Goal: Task Accomplishment & Management: Manage account settings

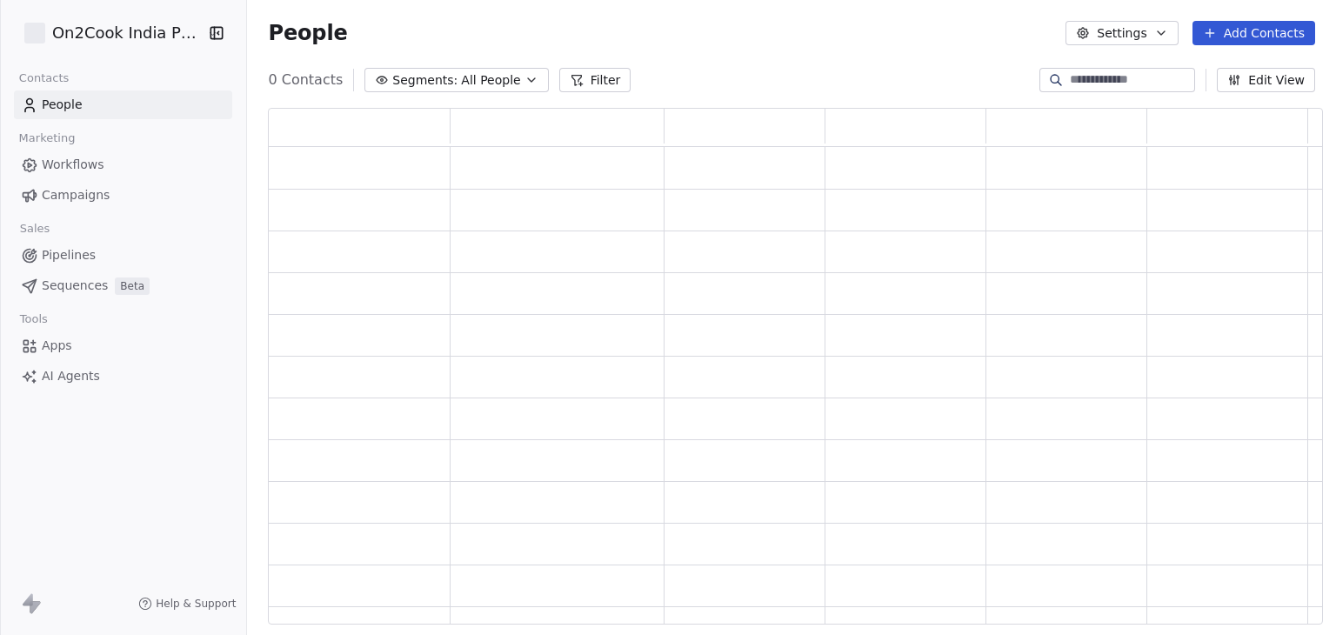
scroll to position [14, 14]
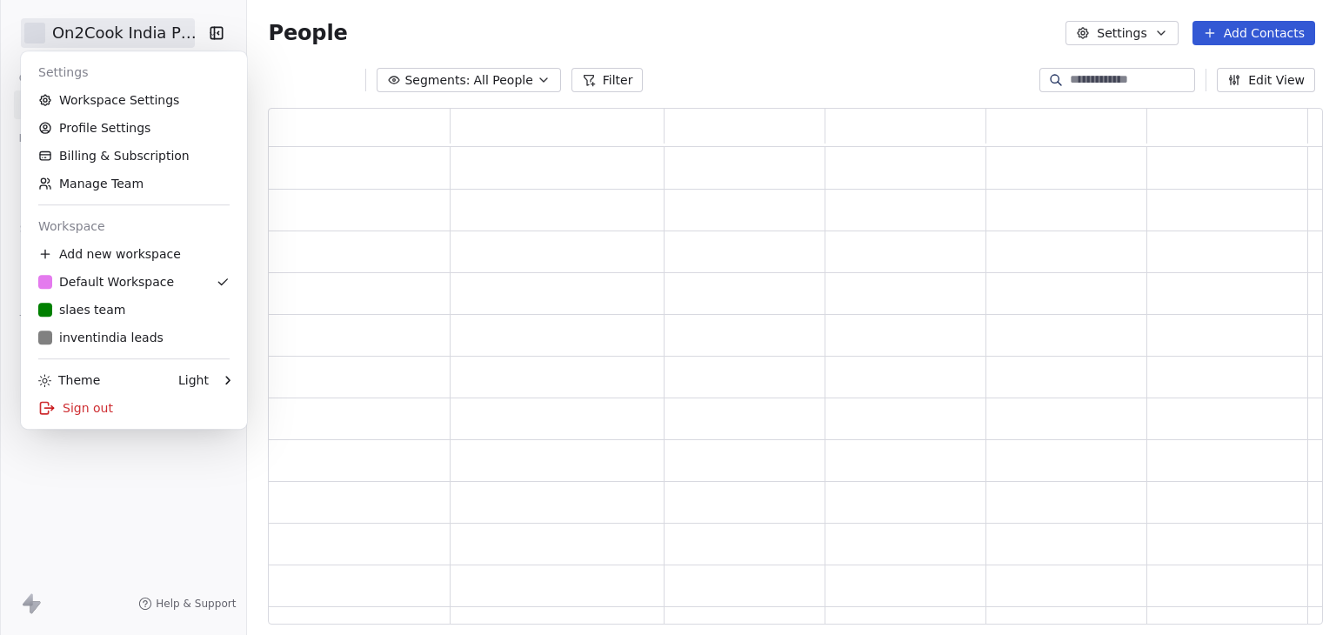
click at [88, 27] on html "On2Cook India Pvt. Ltd. Contacts People Marketing Workflows Campaigns Sales Pip…" at bounding box center [668, 317] width 1336 height 635
click at [976, 78] on html "On2Cook India Pvt. Ltd. Contacts People Marketing Workflows Campaigns Sales Pip…" at bounding box center [668, 317] width 1336 height 635
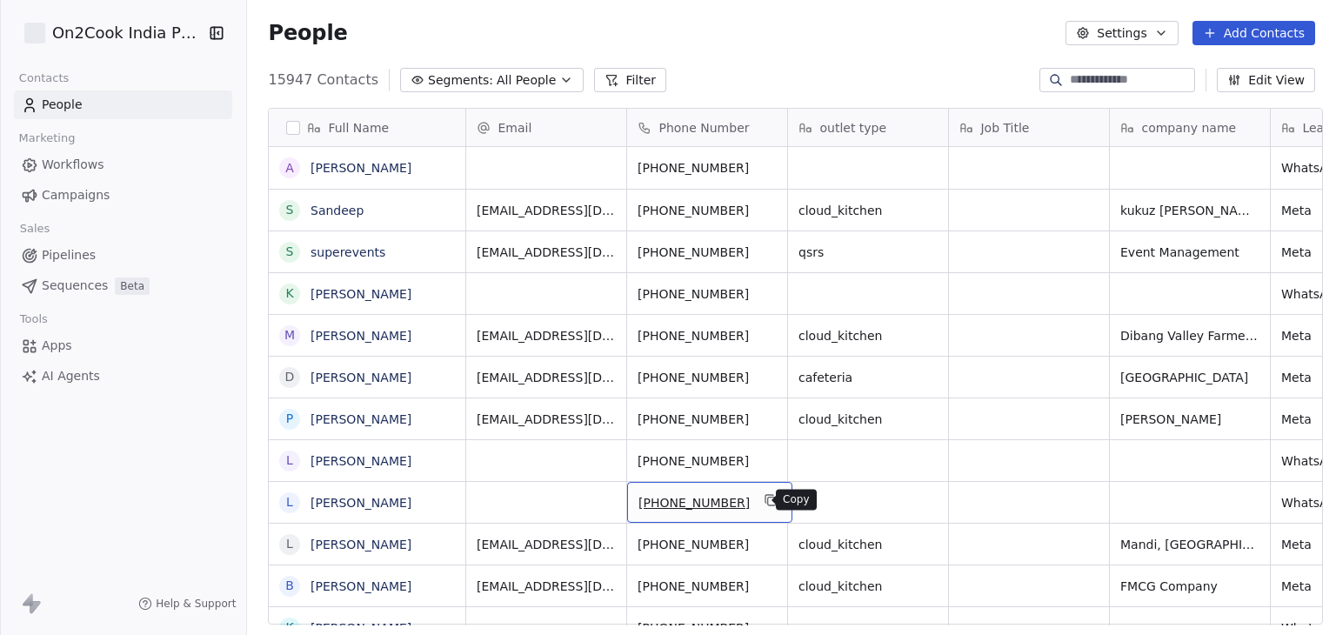
click at [764, 501] on icon "grid" at bounding box center [771, 500] width 14 height 14
click at [602, 84] on button "Filter" at bounding box center [630, 80] width 72 height 24
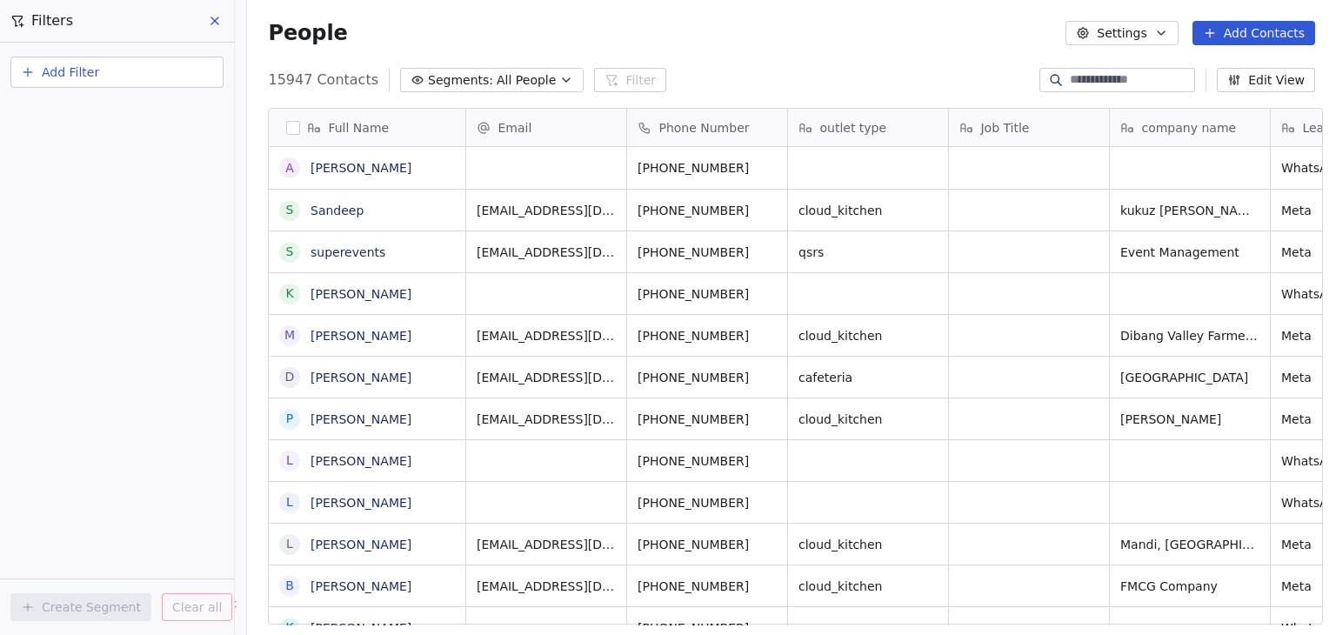
click at [144, 77] on button "Add Filter" at bounding box center [116, 72] width 213 height 31
click at [125, 112] on span "Contact properties" at bounding box center [85, 112] width 113 height 18
click at [137, 38] on html "On2Cook India Pvt. Ltd. Contacts People Marketing Workflows Campaigns Sales Pip…" at bounding box center [668, 317] width 1336 height 635
click at [123, 74] on button "Add Filter" at bounding box center [116, 72] width 213 height 31
click at [106, 109] on span "Contact properties" at bounding box center [85, 112] width 113 height 18
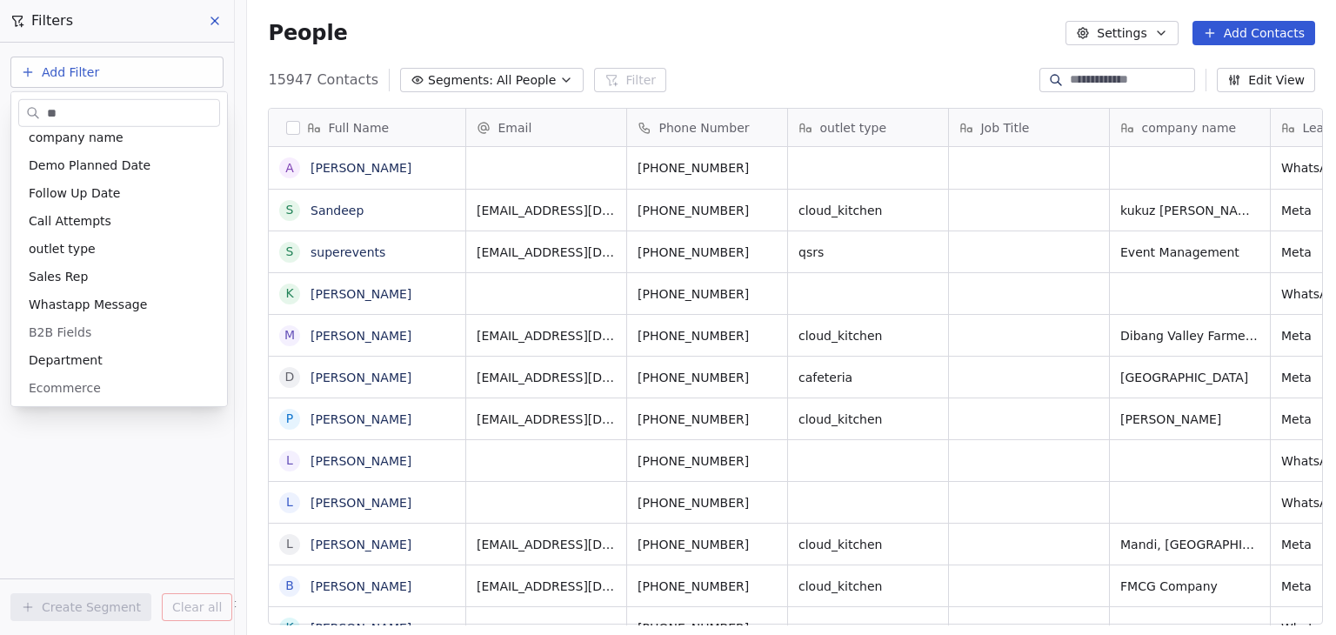
scroll to position [0, 0]
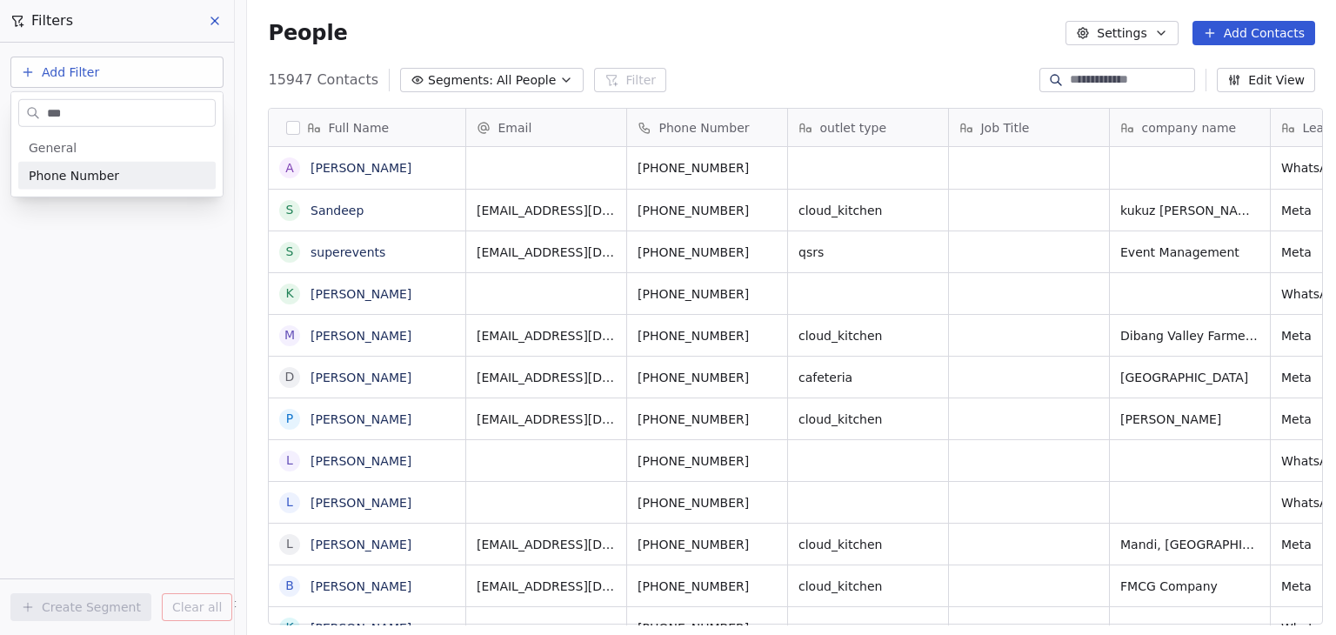
type input "***"
click at [106, 164] on div "Phone Number" at bounding box center [116, 176] width 197 height 28
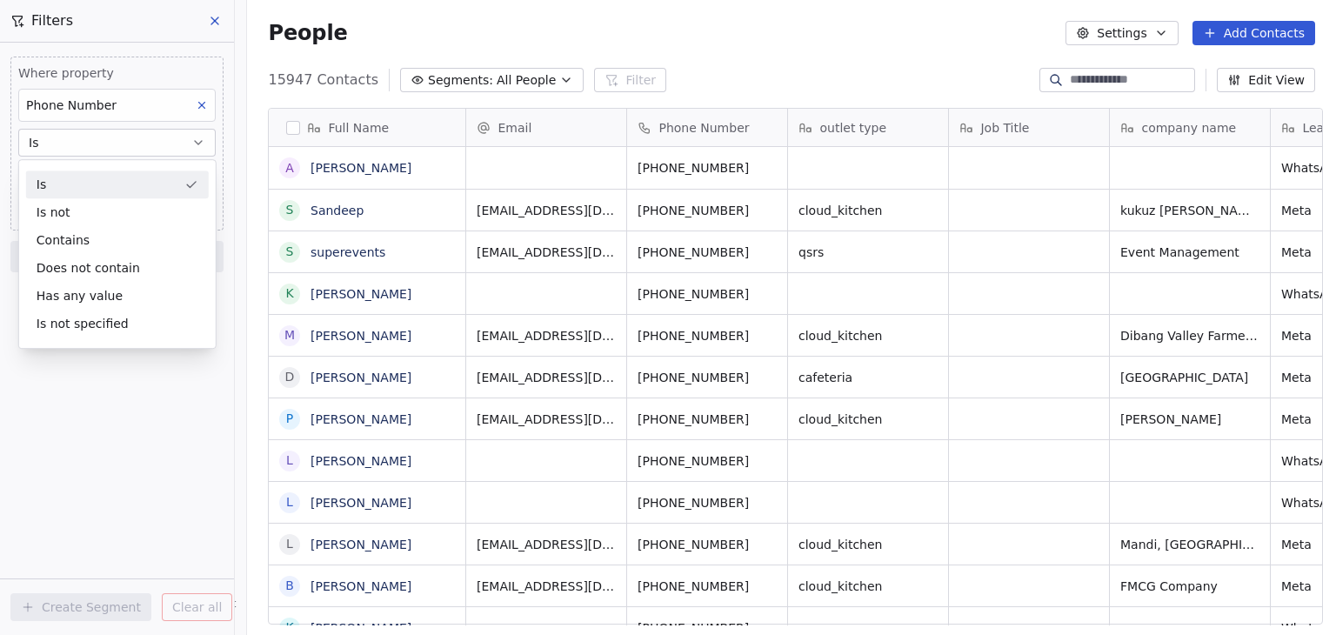
click at [83, 190] on div "Is" at bounding box center [117, 184] width 183 height 28
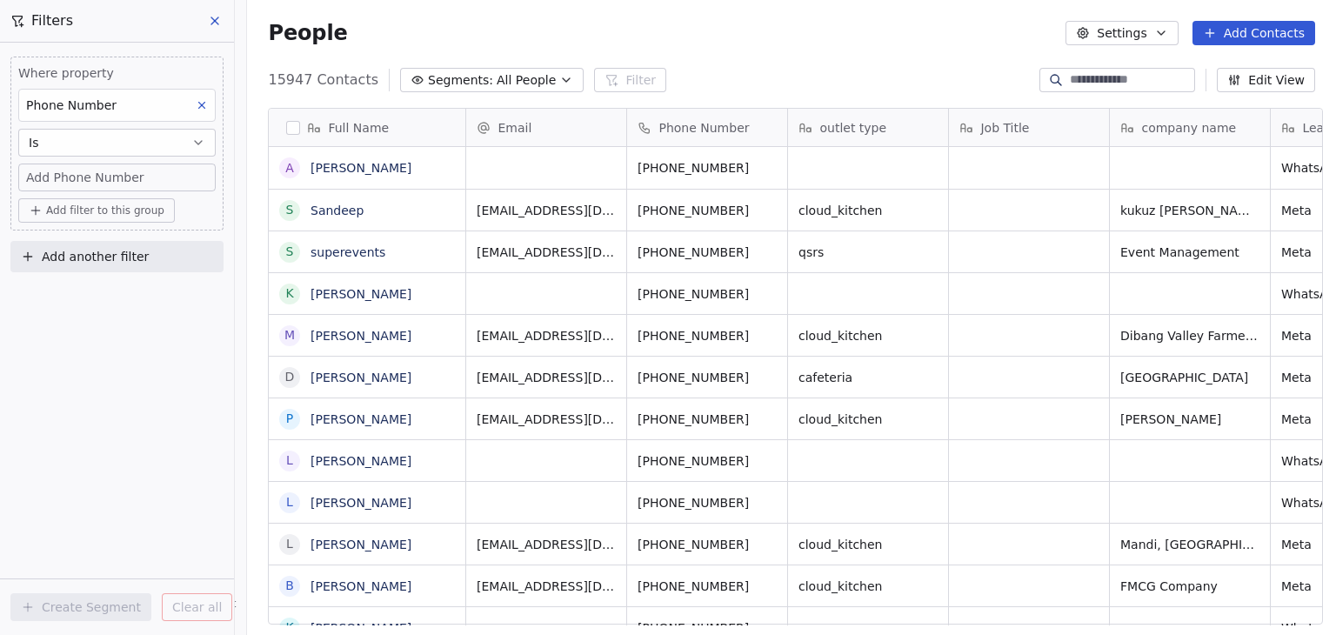
click at [90, 177] on span "Add Phone Number" at bounding box center [85, 177] width 118 height 17
click at [753, 536] on html "D On2Cook India Pvt. Ltd. Contacts People Marketing Workflows Campaigns Sales P…" at bounding box center [668, 317] width 1336 height 635
click at [764, 543] on icon "grid" at bounding box center [771, 542] width 14 height 14
click at [143, 174] on div "Add Phone Number" at bounding box center [117, 177] width 182 height 17
click at [143, 174] on input at bounding box center [117, 184] width 190 height 35
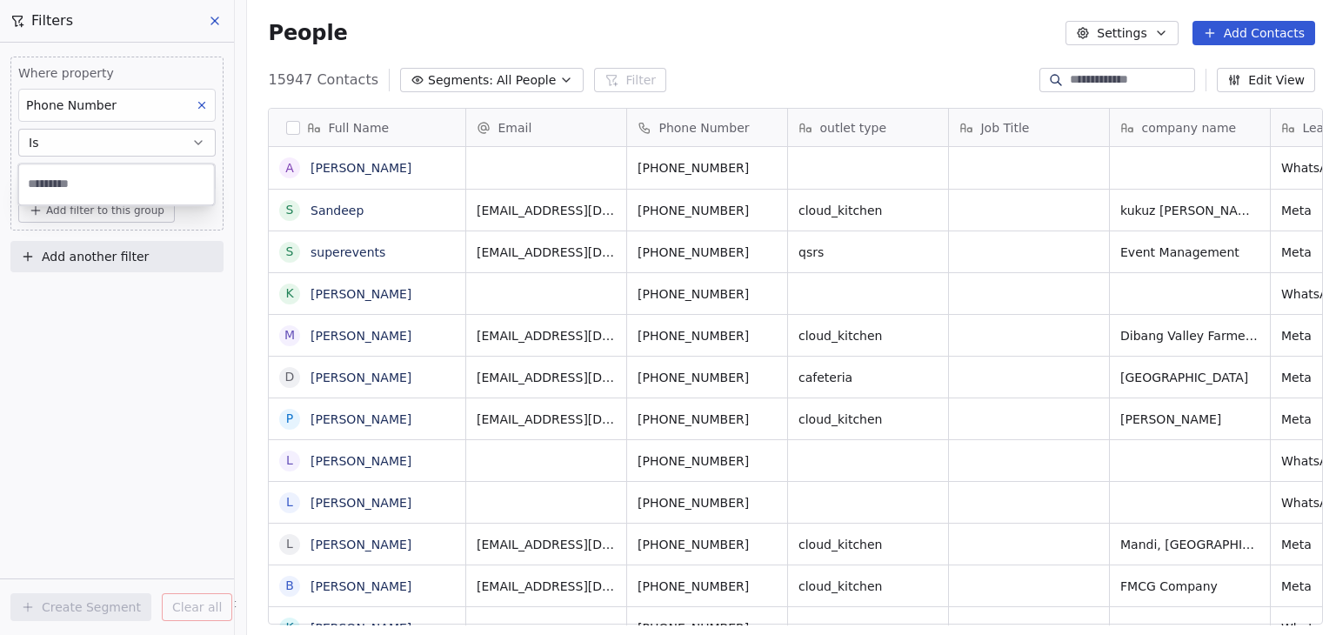
type input "**********"
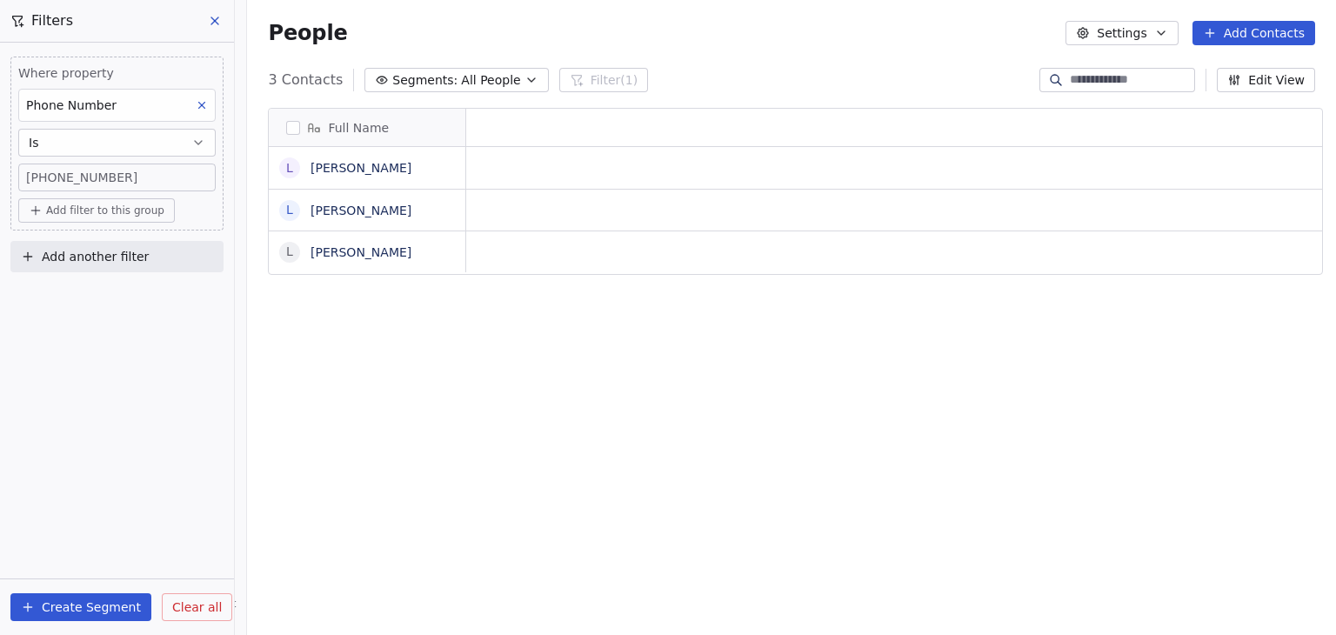
scroll to position [544, 1083]
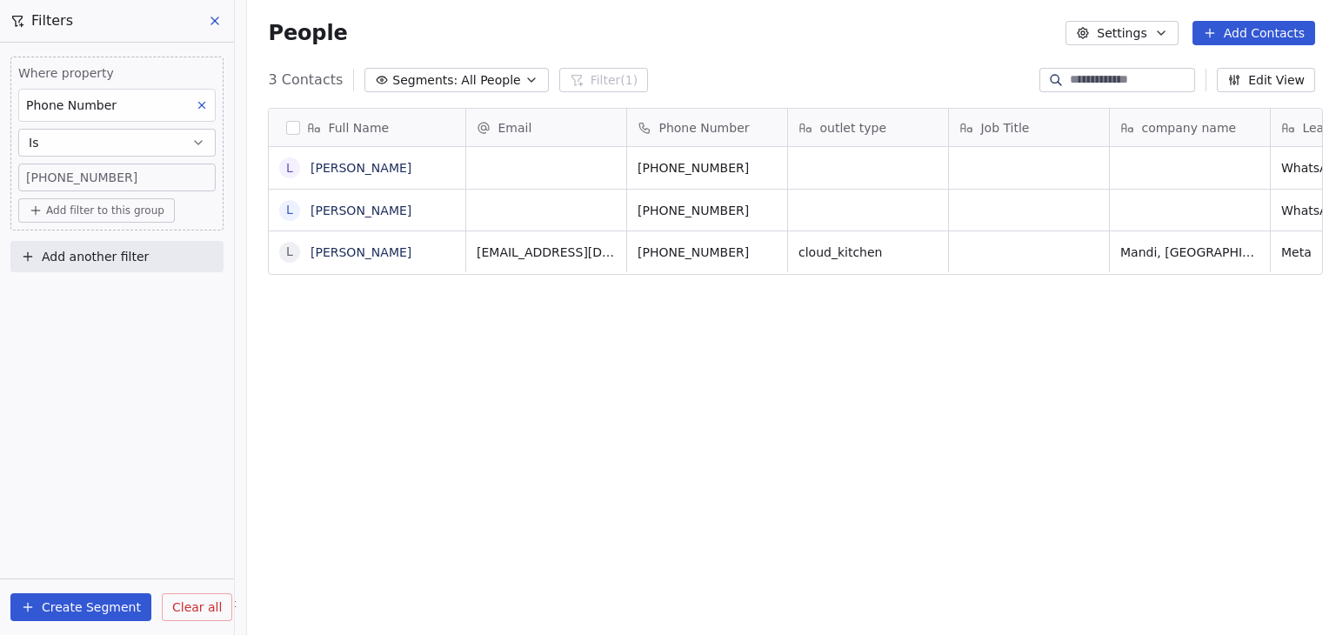
click at [175, 610] on span "Clear all" at bounding box center [197, 607] width 50 height 18
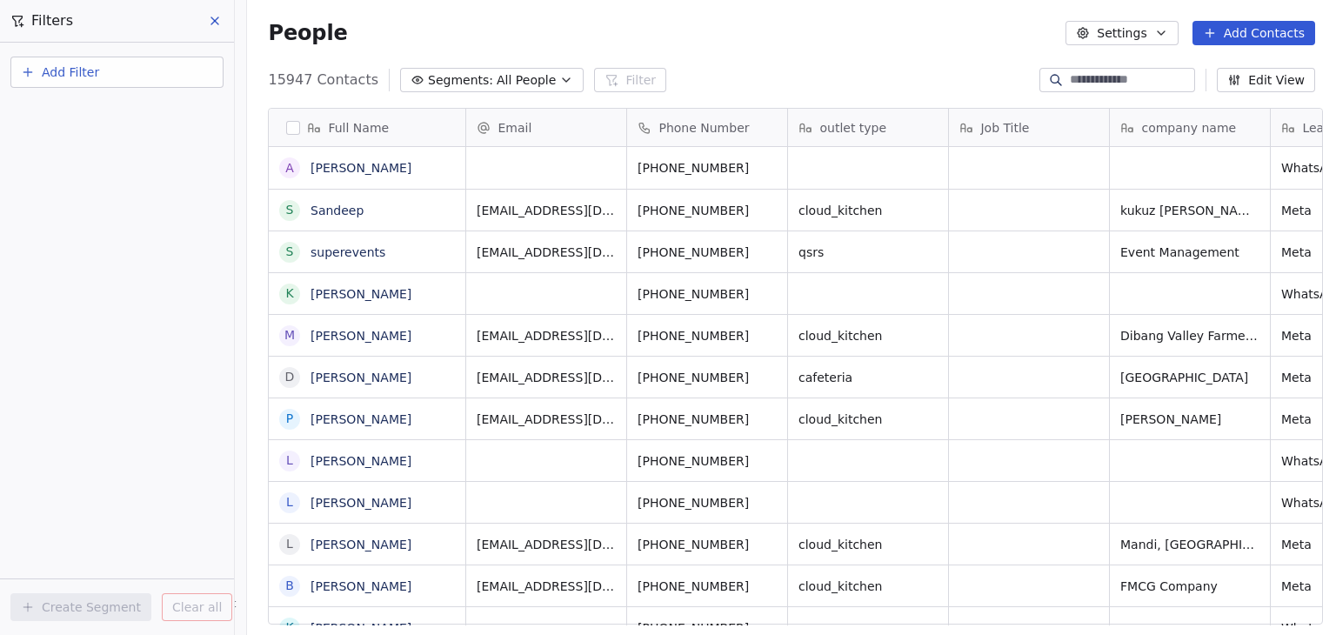
click at [214, 14] on icon at bounding box center [215, 21] width 14 height 14
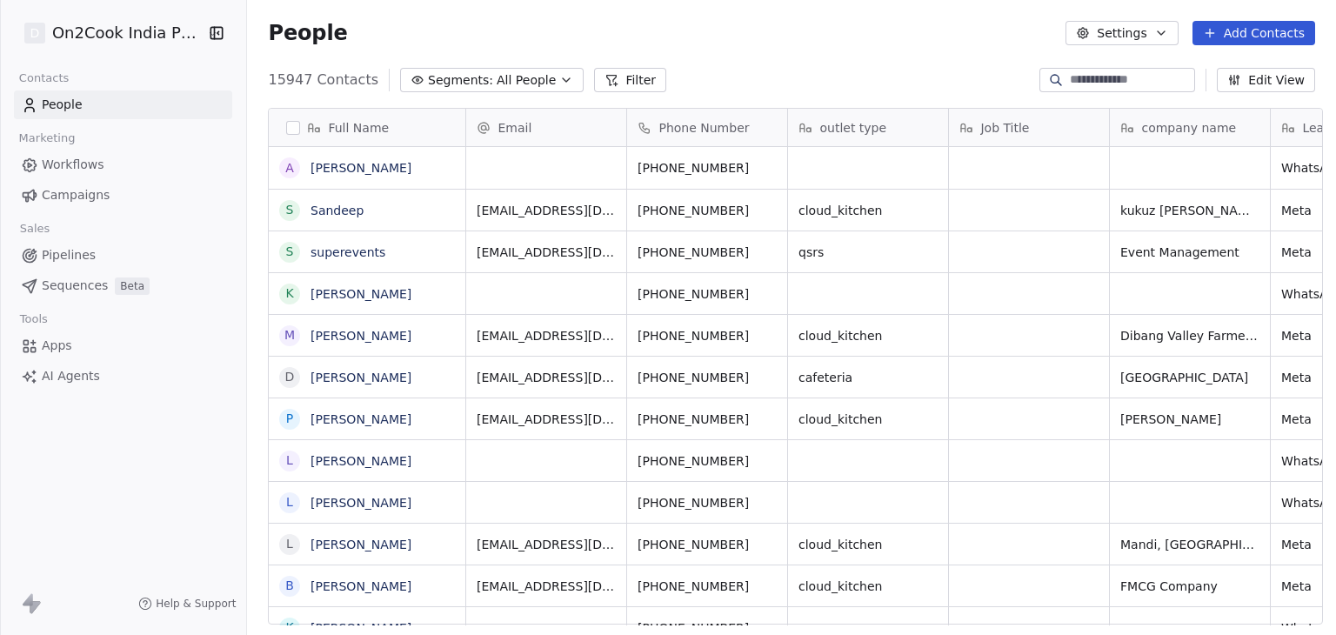
click at [77, 349] on link "Apps" at bounding box center [123, 345] width 218 height 29
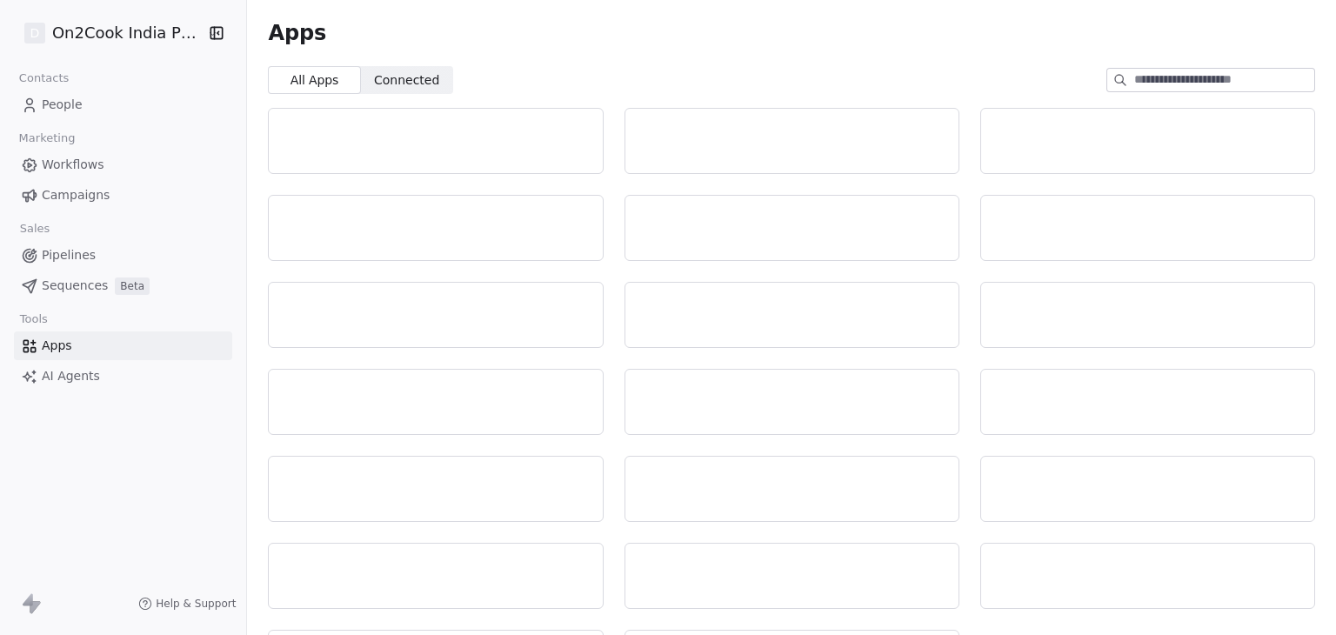
click at [379, 86] on span "Connected" at bounding box center [406, 80] width 65 height 18
click at [327, 85] on span "All Apps All Apps" at bounding box center [314, 80] width 92 height 28
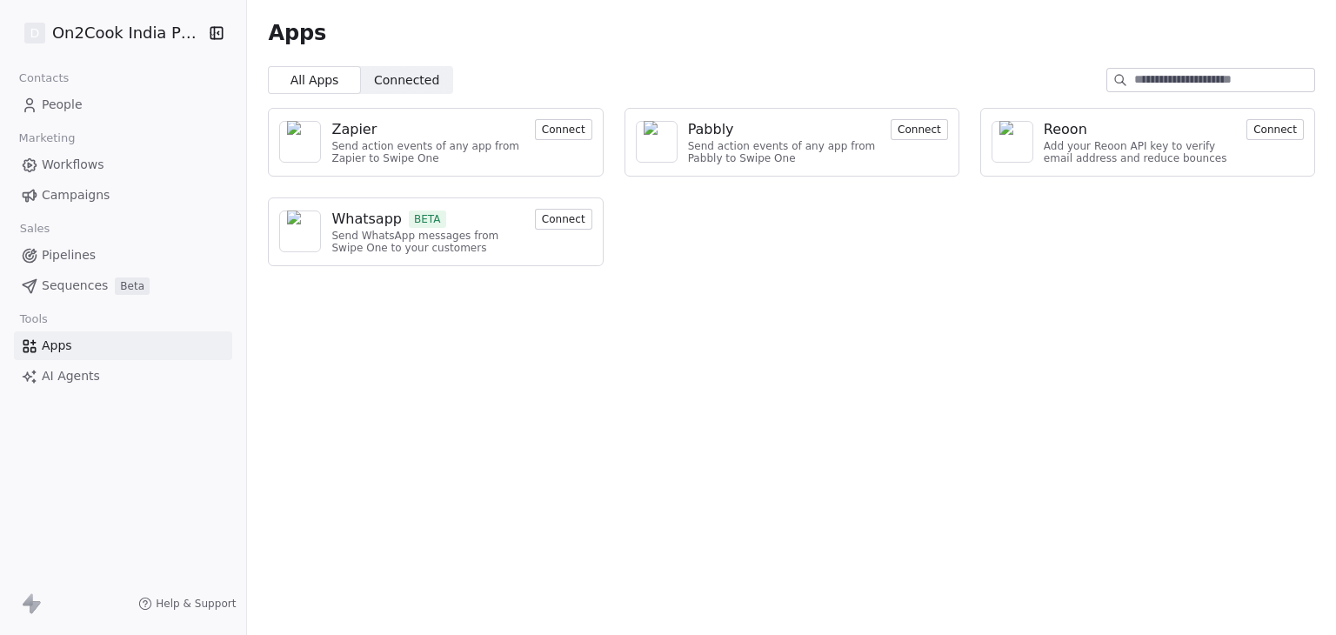
click at [369, 216] on div "Whatsapp" at bounding box center [366, 219] width 70 height 21
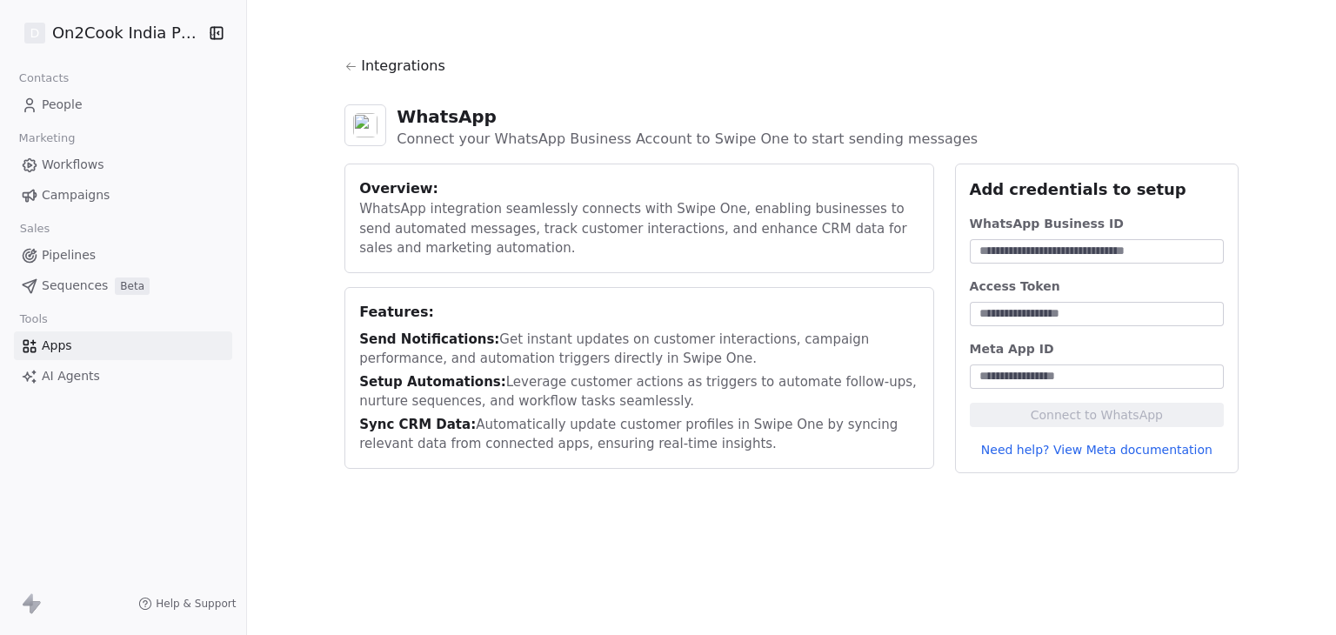
click at [351, 62] on icon at bounding box center [350, 66] width 13 height 13
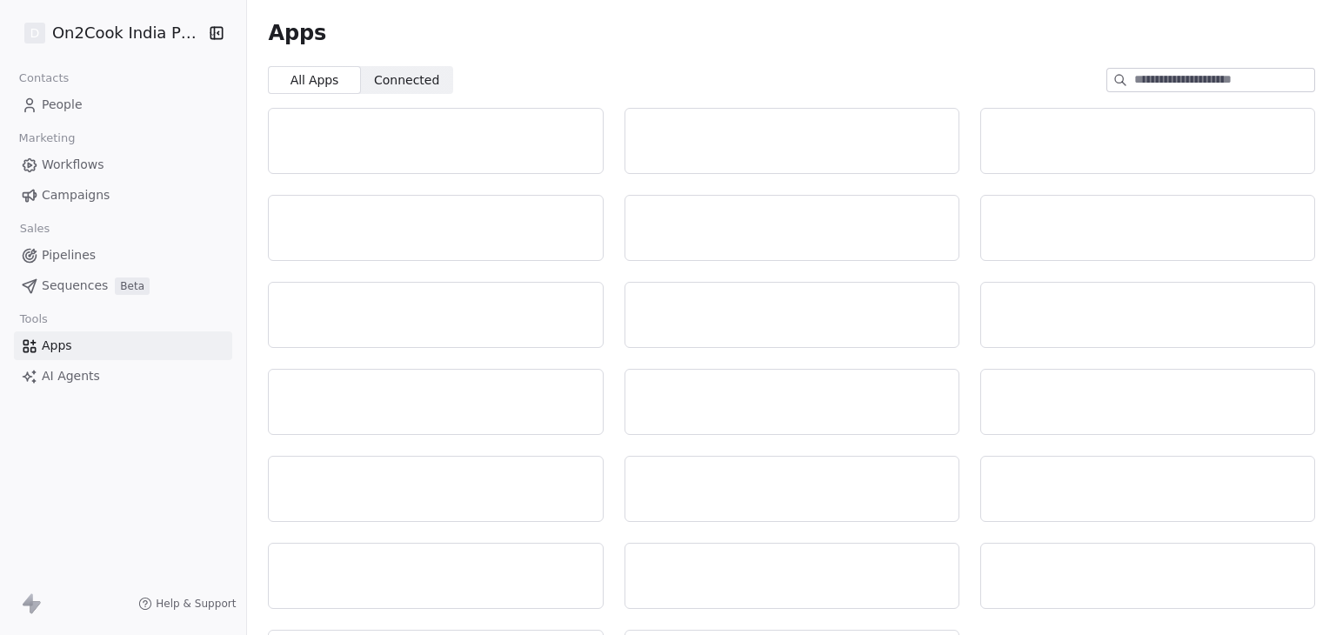
click at [34, 116] on link "People" at bounding box center [123, 104] width 218 height 29
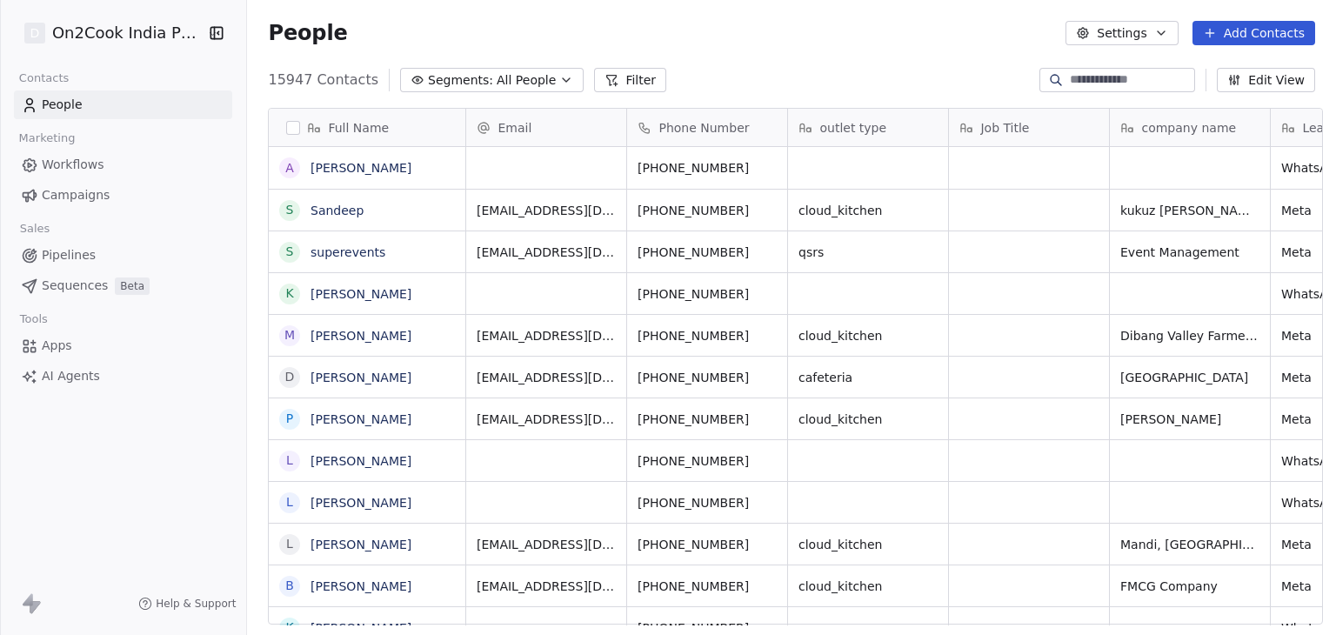
click at [594, 74] on button "Filter" at bounding box center [630, 80] width 72 height 24
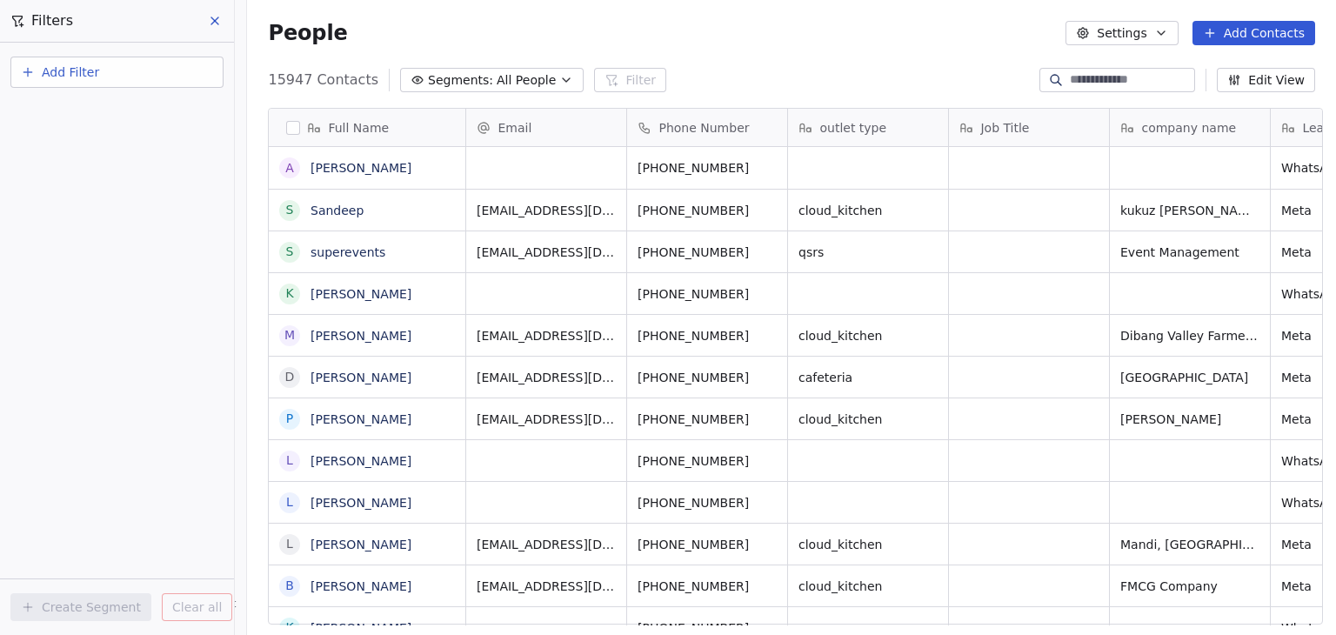
click at [110, 67] on button "Add Filter" at bounding box center [116, 72] width 213 height 31
click at [92, 112] on span "Contact properties" at bounding box center [85, 112] width 113 height 18
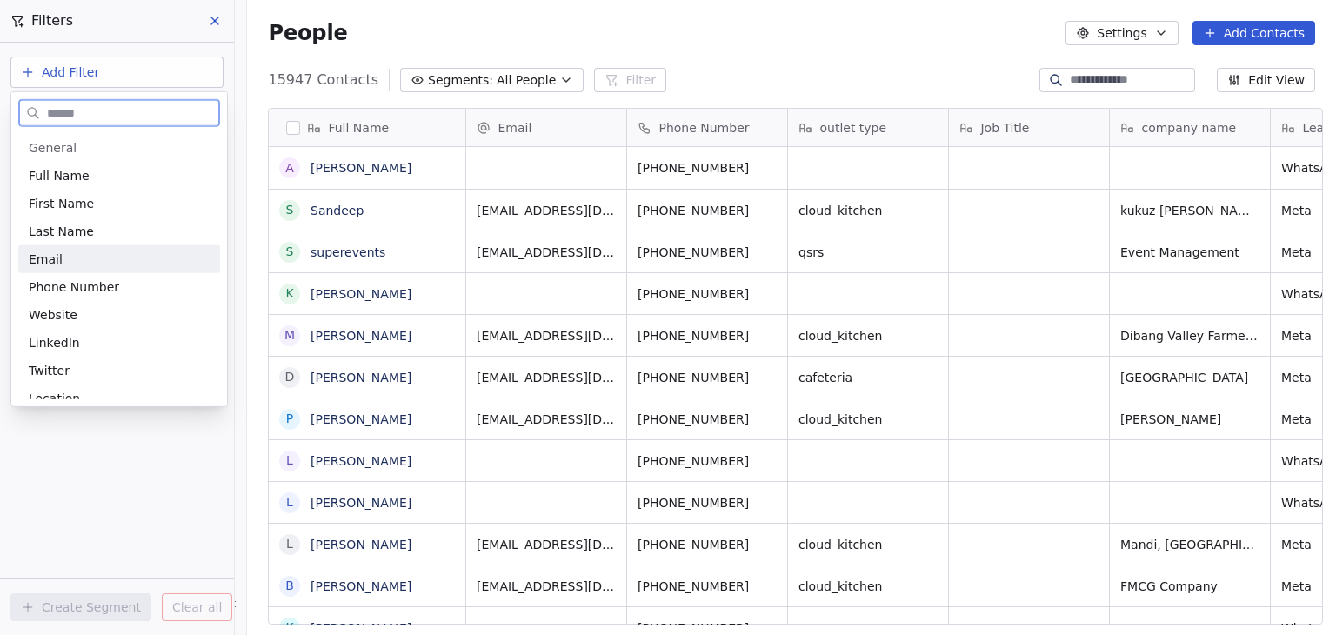
click at [71, 259] on div "Email" at bounding box center [119, 258] width 181 height 17
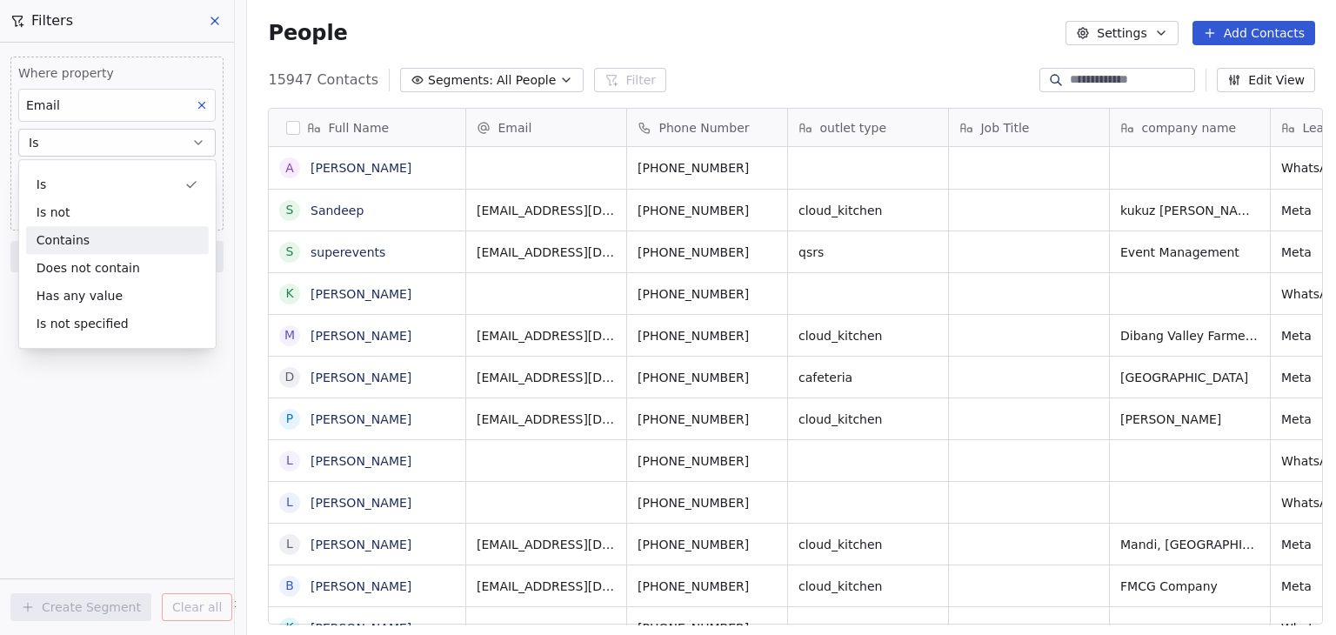
click at [94, 239] on div "Contains" at bounding box center [117, 240] width 183 height 28
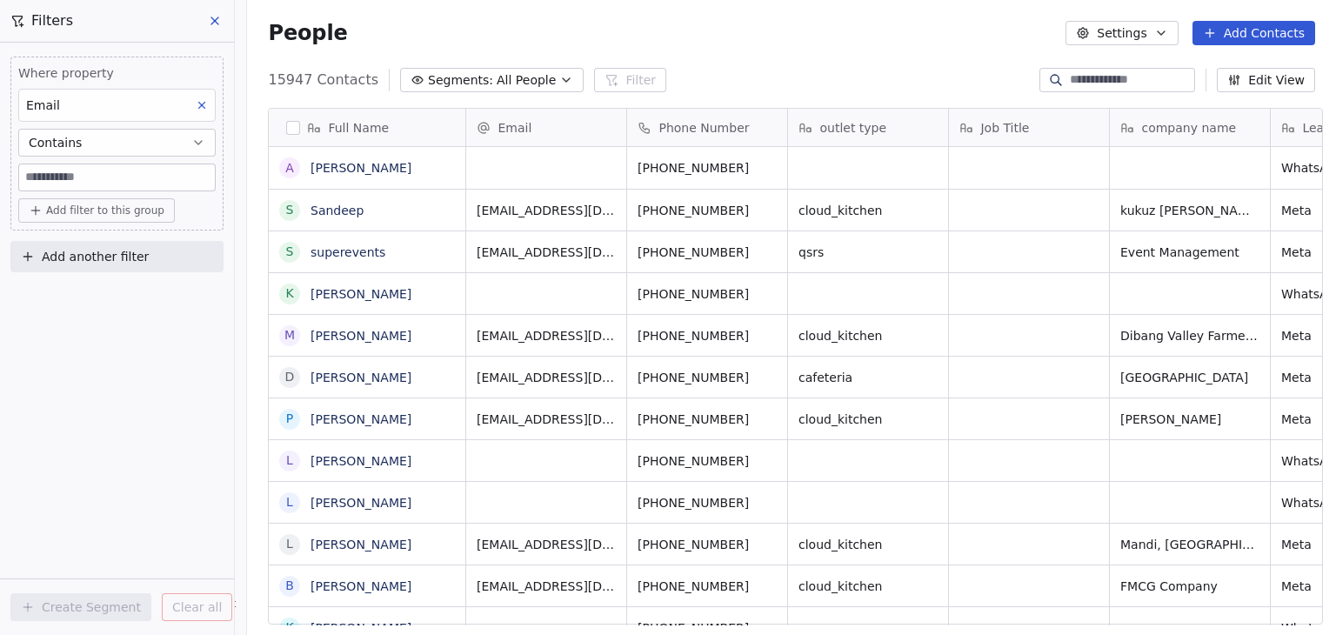
click at [98, 176] on input at bounding box center [117, 177] width 196 height 26
type input "**********"
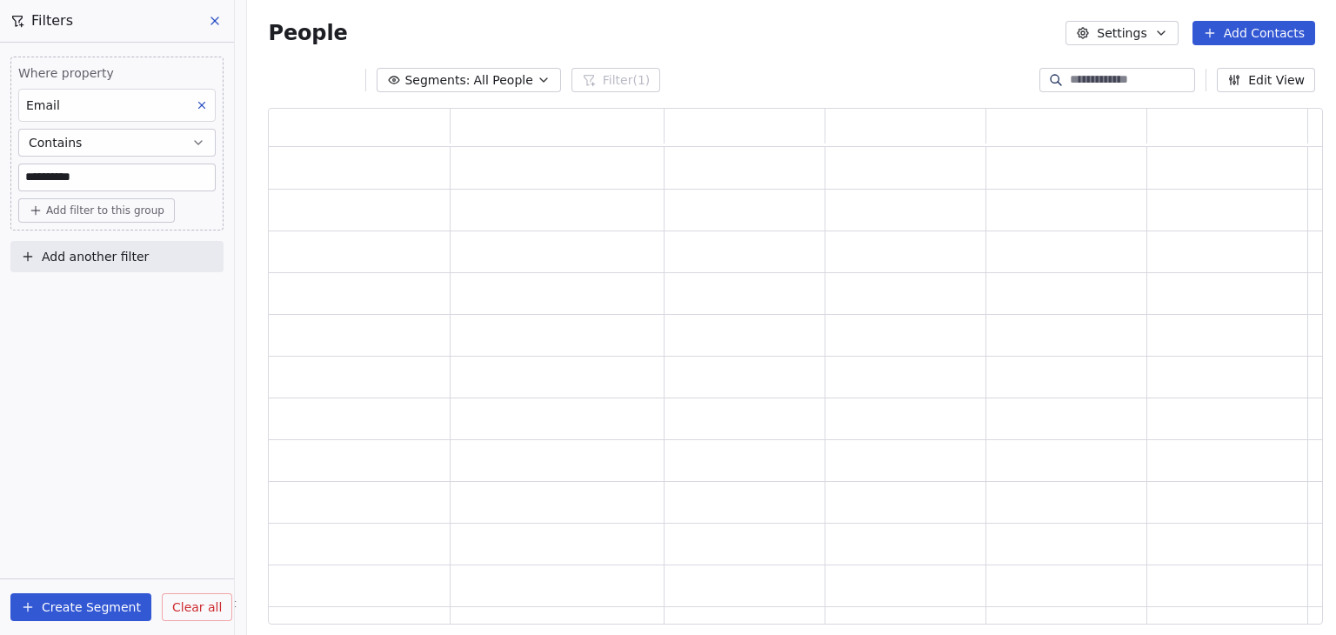
scroll to position [503, 1041]
click at [115, 260] on span "Add another filter" at bounding box center [95, 257] width 107 height 18
click at [108, 295] on span "Contact properties" at bounding box center [85, 297] width 113 height 18
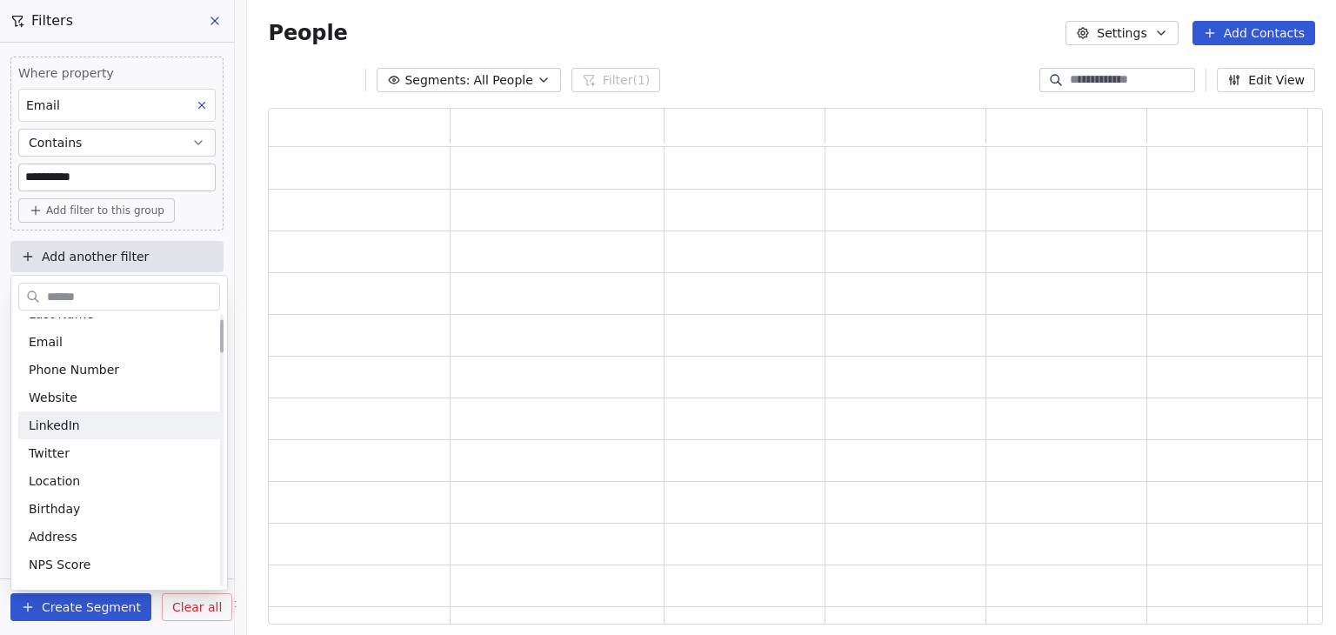
scroll to position [0, 0]
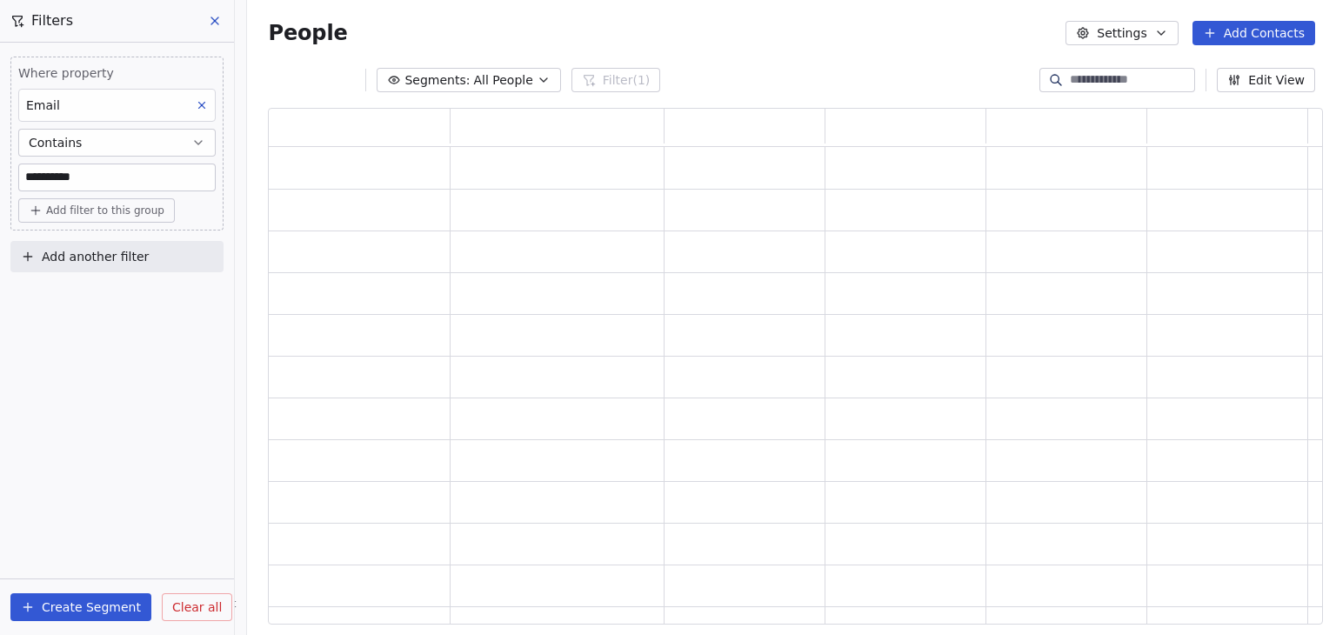
click at [160, 252] on html "**********" at bounding box center [668, 317] width 1336 height 635
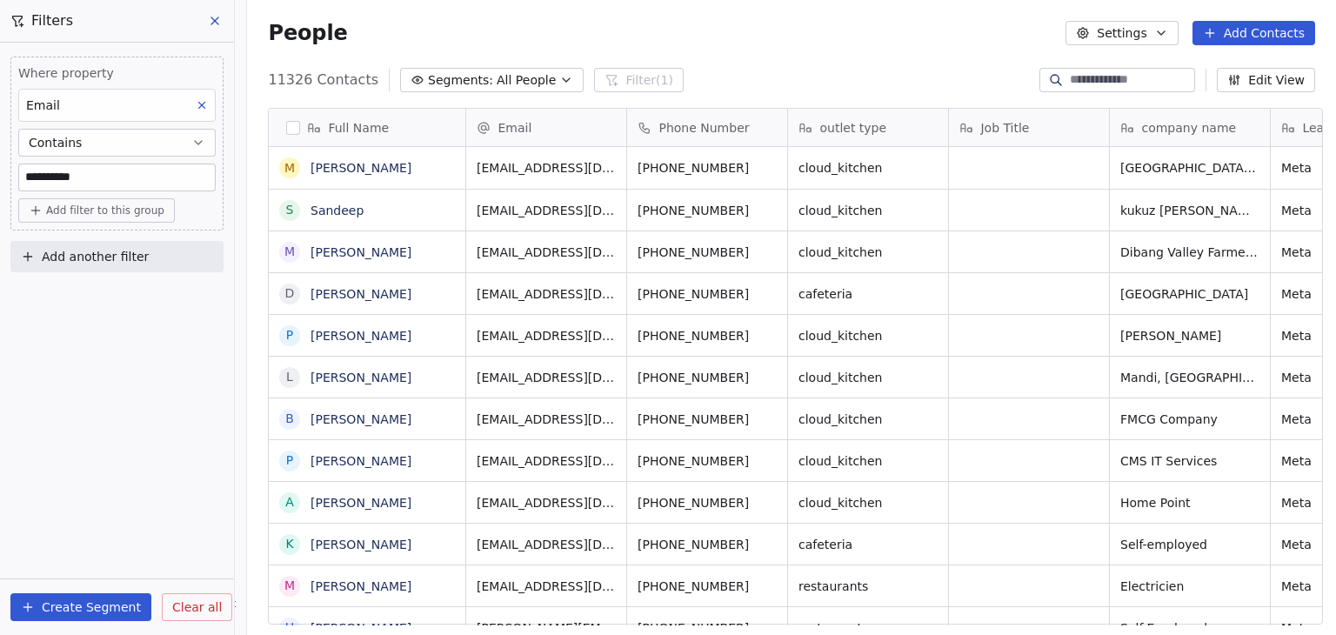
scroll to position [14, 14]
click at [189, 137] on button "Contains" at bounding box center [116, 143] width 197 height 28
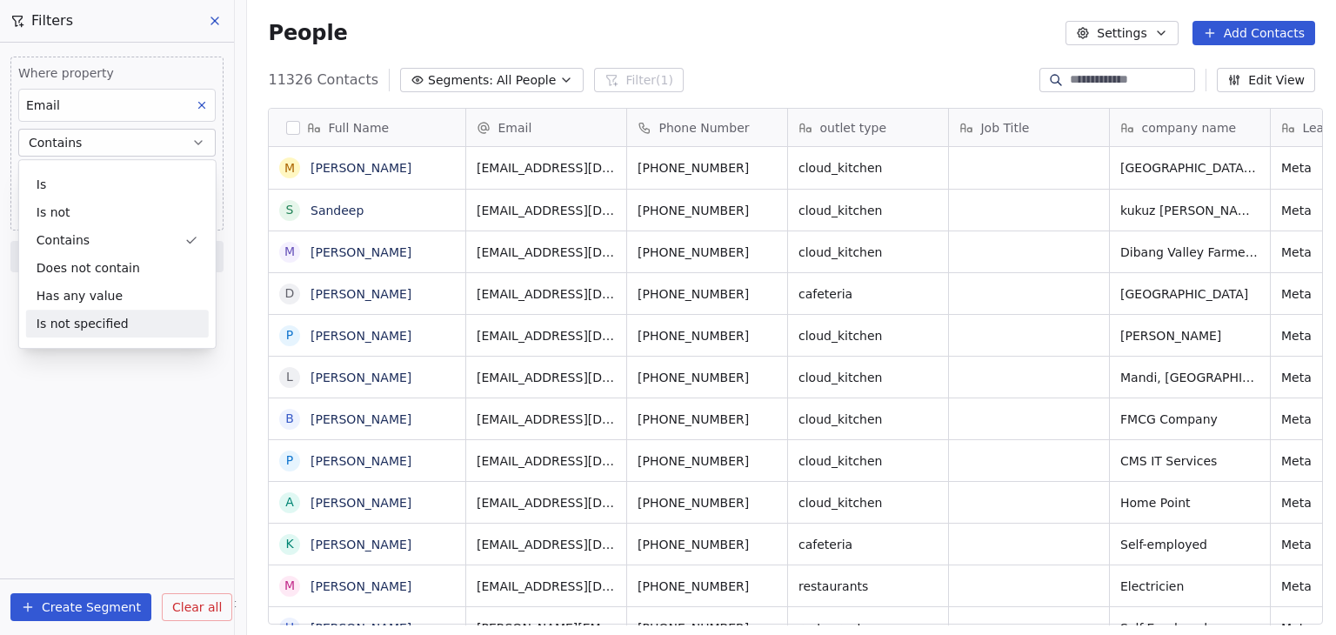
click at [157, 428] on div "**********" at bounding box center [117, 339] width 234 height 592
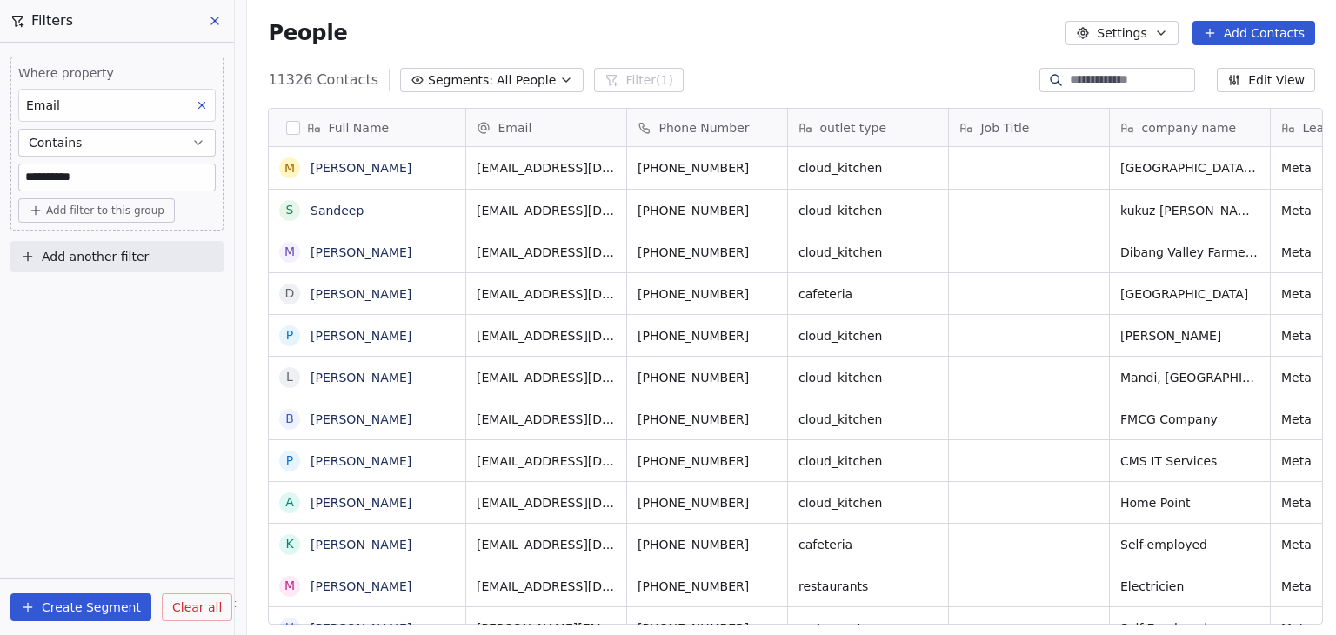
click at [286, 130] on button "button" at bounding box center [293, 128] width 14 height 14
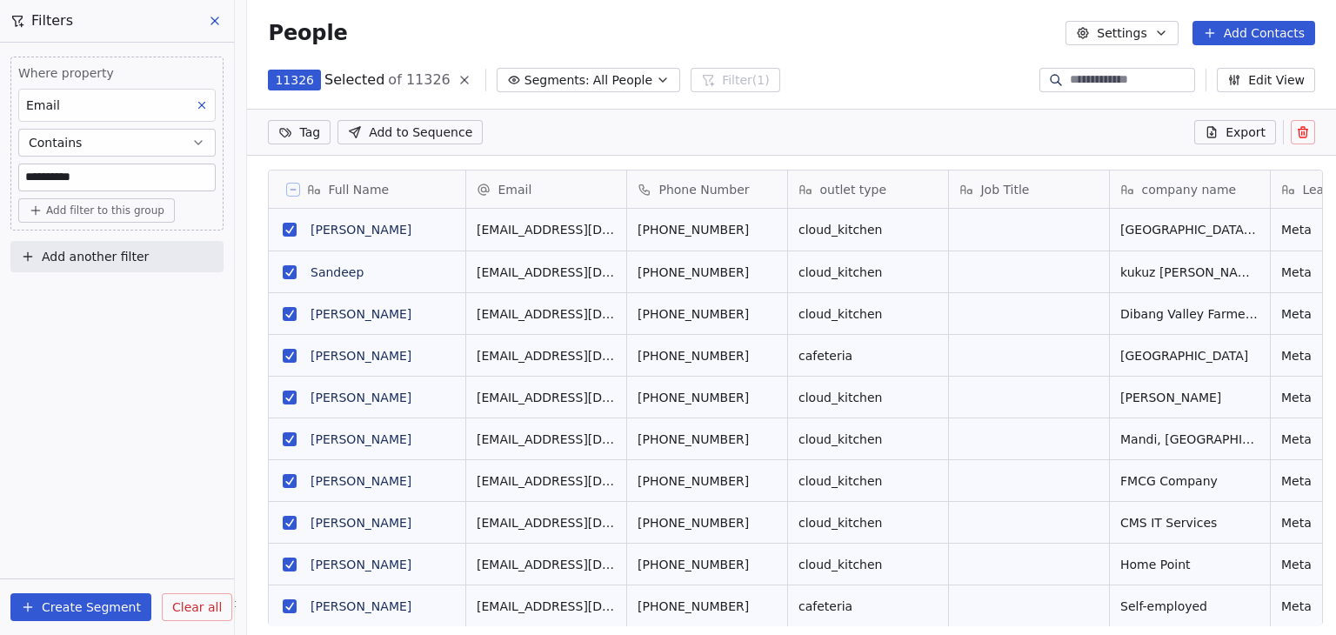
scroll to position [483, 1083]
click at [457, 81] on icon at bounding box center [464, 80] width 14 height 14
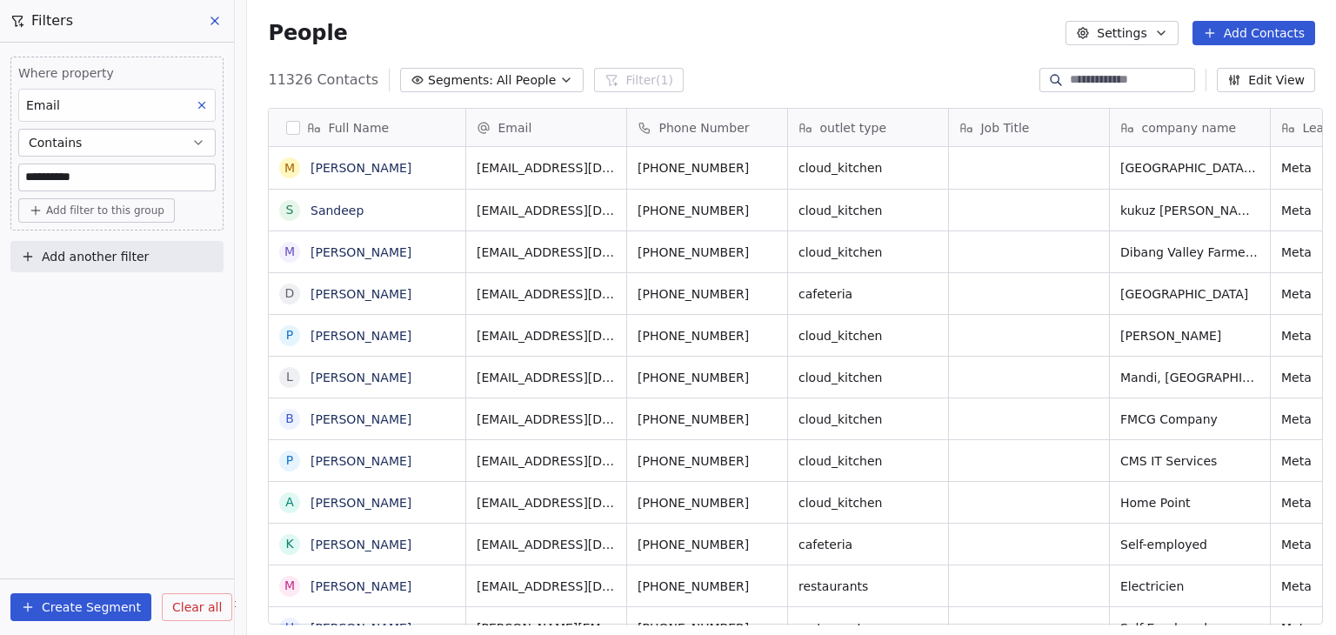
click at [286, 133] on button "button" at bounding box center [293, 128] width 14 height 14
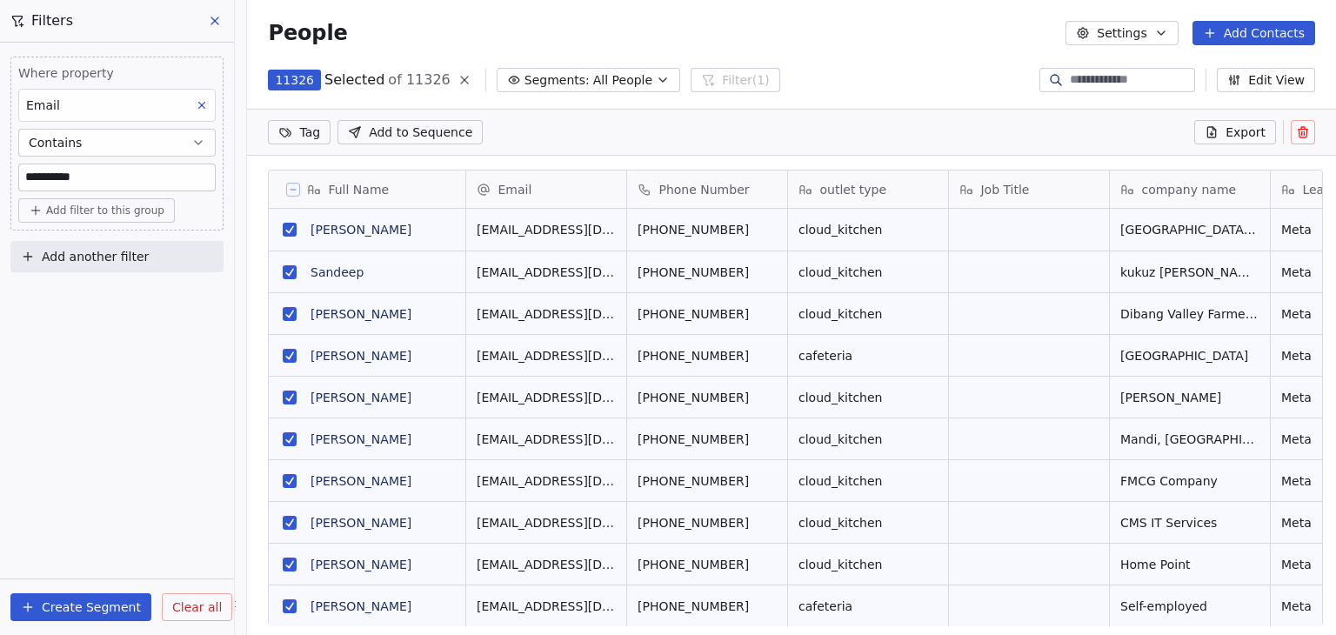
click at [461, 79] on icon at bounding box center [464, 80] width 7 height 7
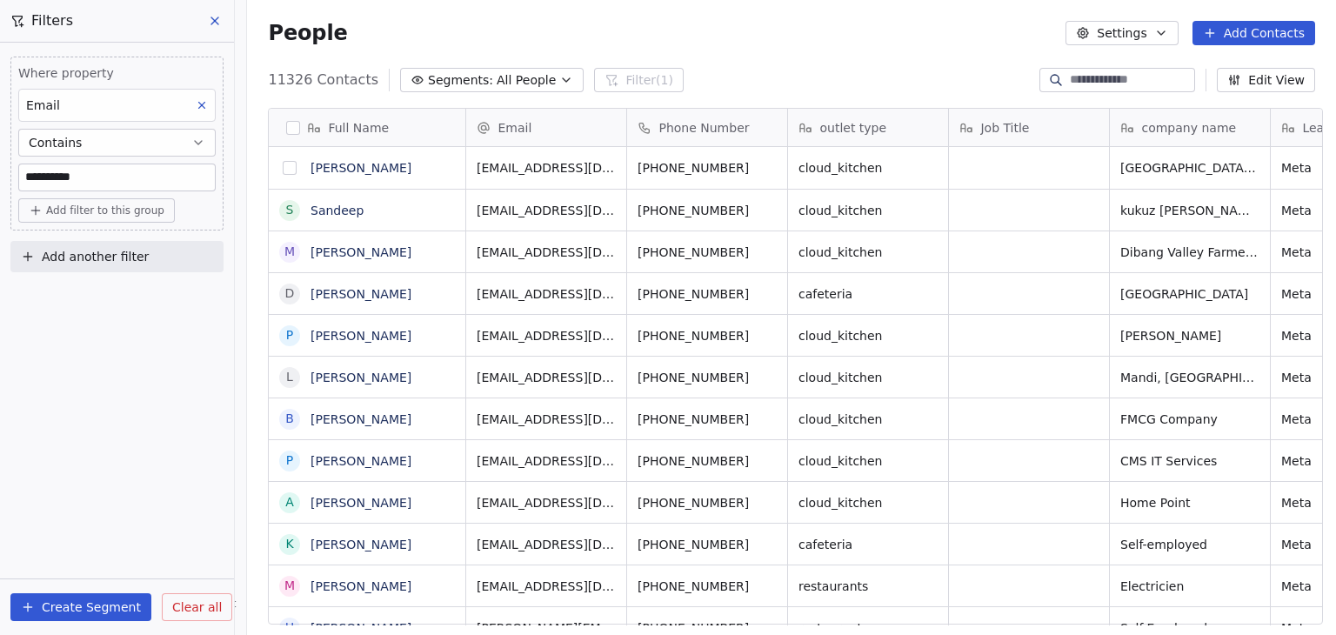
click at [286, 170] on button "grid" at bounding box center [290, 168] width 14 height 14
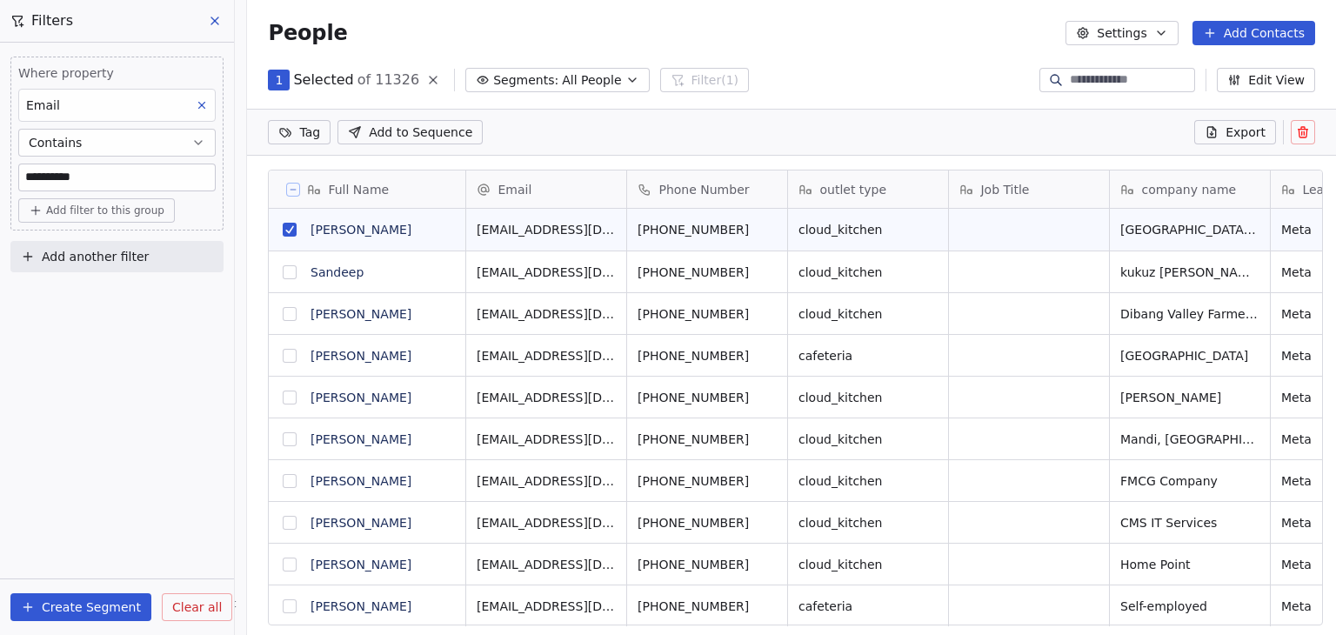
scroll to position [483, 1083]
click at [283, 270] on button "grid" at bounding box center [290, 272] width 14 height 14
click at [283, 310] on button "grid" at bounding box center [290, 314] width 14 height 14
click at [283, 356] on button "grid" at bounding box center [290, 356] width 14 height 14
click at [283, 392] on button "grid" at bounding box center [290, 397] width 14 height 14
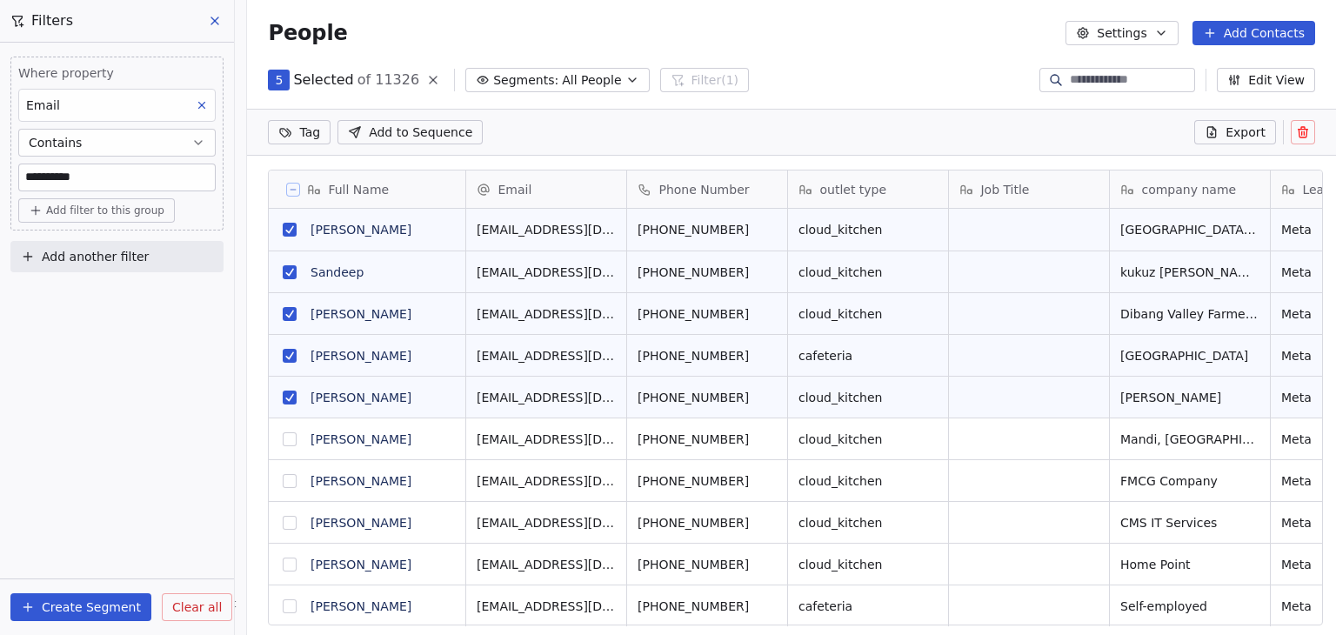
click at [283, 443] on button "grid" at bounding box center [290, 439] width 14 height 14
click at [426, 75] on icon at bounding box center [433, 80] width 14 height 14
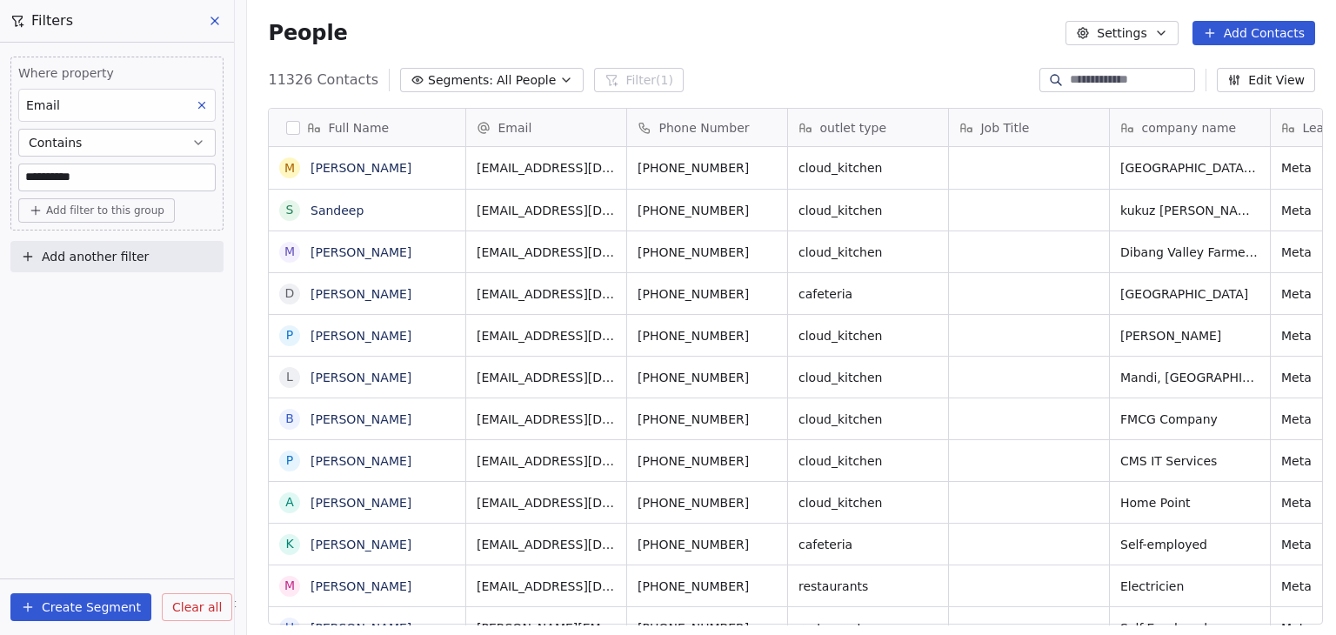
click at [290, 129] on button "button" at bounding box center [293, 128] width 14 height 14
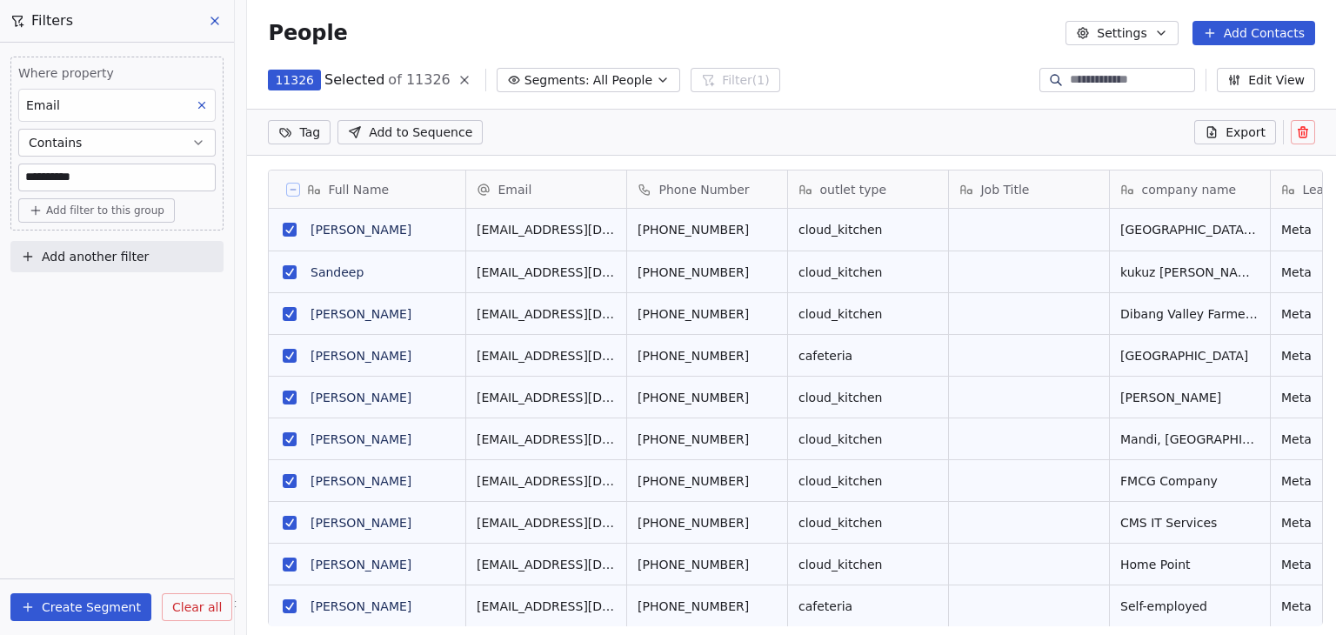
scroll to position [483, 1083]
click at [448, 87] on div "11326 Selected of 11326 Segments: All People Filter (1)" at bounding box center [523, 80] width 511 height 24
click at [457, 74] on icon at bounding box center [464, 80] width 14 height 14
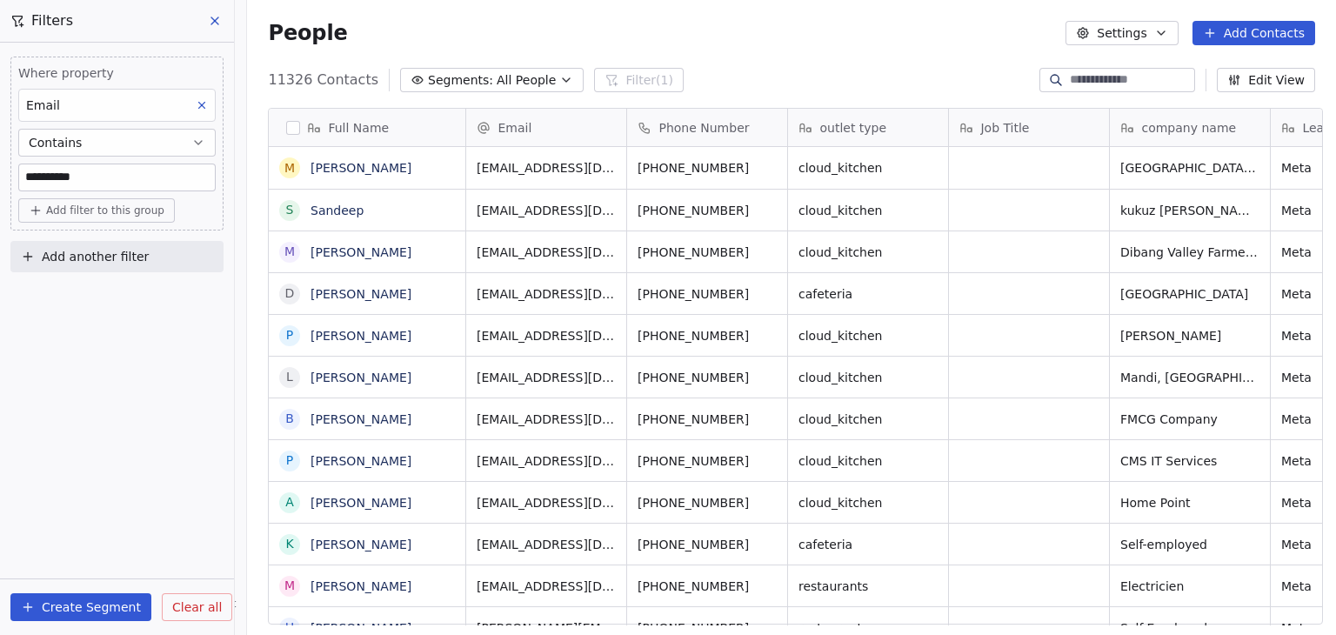
click at [199, 103] on icon at bounding box center [202, 105] width 12 height 12
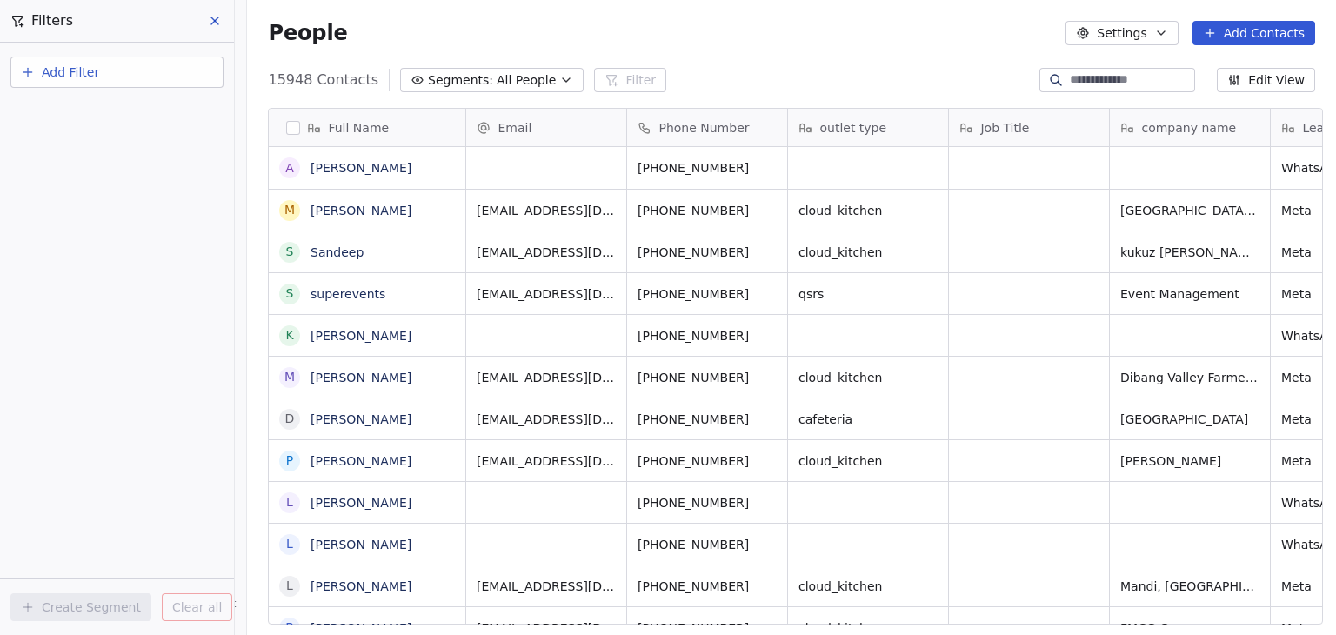
click at [205, 20] on button at bounding box center [216, 21] width 26 height 24
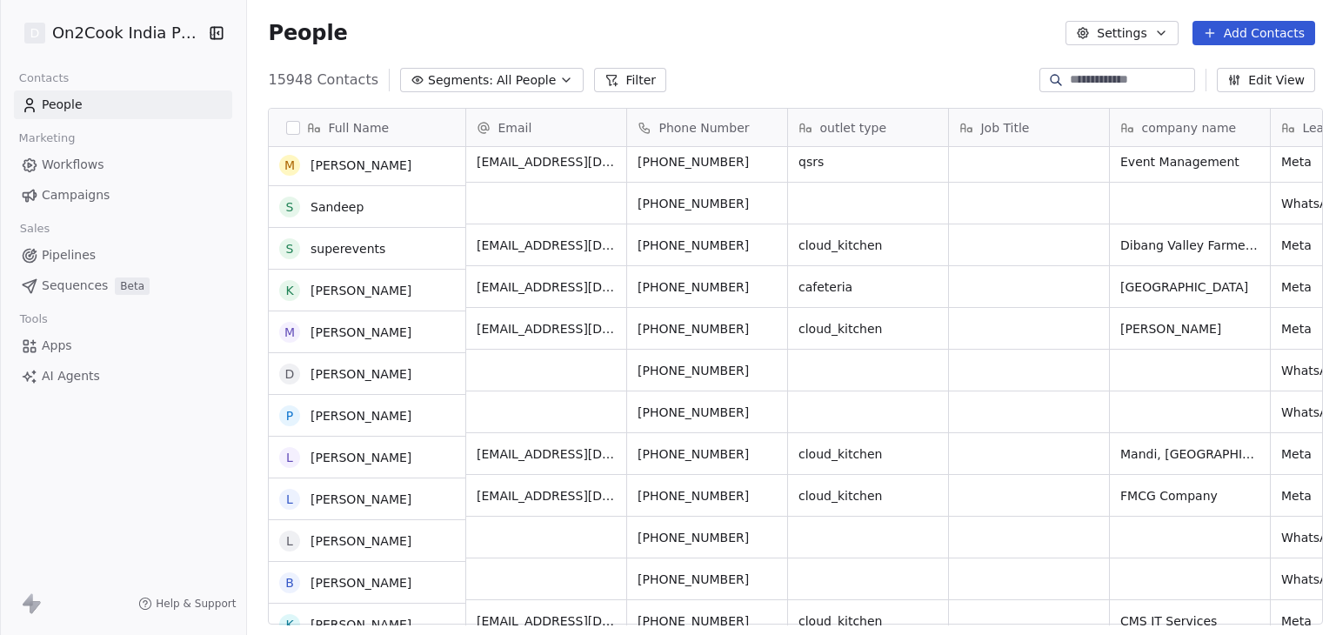
scroll to position [174, 0]
